Goal: Use online tool/utility: Utilize a website feature to perform a specific function

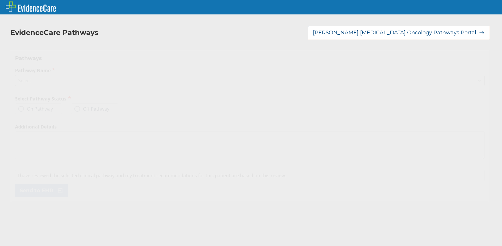
click at [476, 78] on icon at bounding box center [479, 81] width 6 height 6
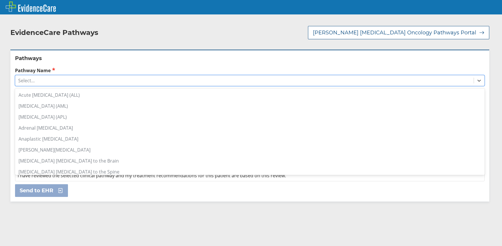
scroll to position [58, 0]
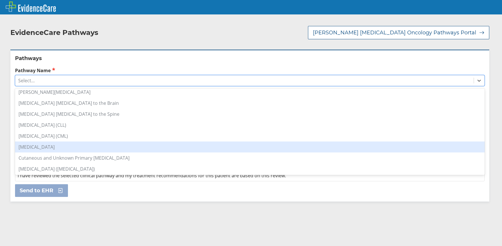
click at [53, 142] on div "[MEDICAL_DATA]" at bounding box center [250, 147] width 470 height 11
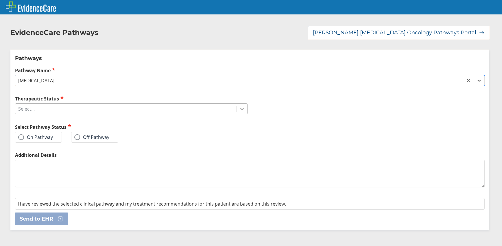
click at [240, 106] on icon at bounding box center [242, 109] width 6 height 6
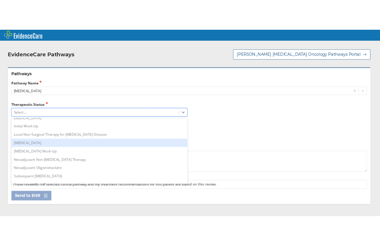
scroll to position [0, 0]
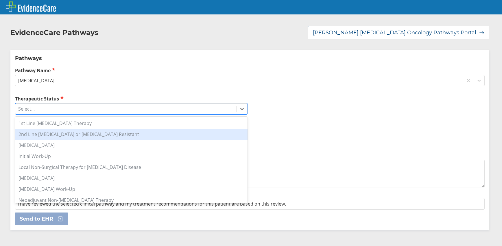
click at [51, 129] on div "2nd Line [MEDICAL_DATA] or [MEDICAL_DATA] Resistant" at bounding box center [131, 134] width 232 height 11
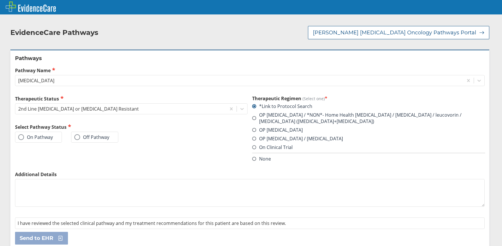
click at [23, 134] on span at bounding box center [21, 137] width 6 height 6
click at [0, 0] on input "On Pathway" at bounding box center [0, 0] width 0 height 0
click at [42, 235] on span "Send to EHR" at bounding box center [37, 238] width 34 height 7
